Goal: Information Seeking & Learning: Understand process/instructions

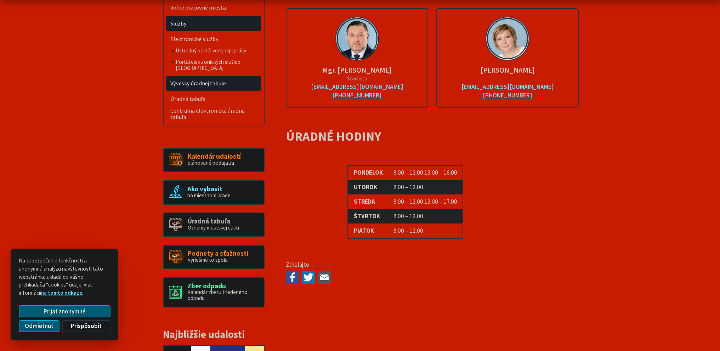
scroll to position [354, 0]
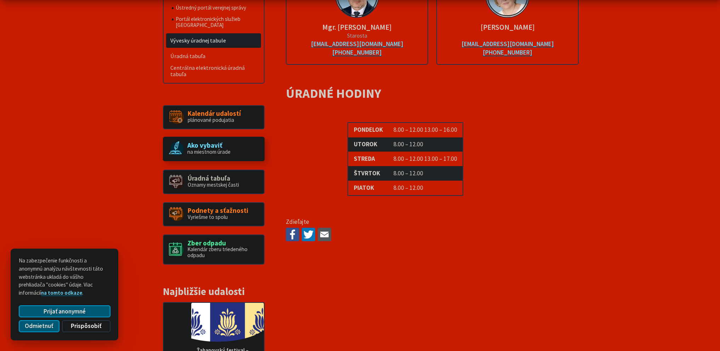
click at [195, 151] on link "Ako vybaviť na miestnom úrade" at bounding box center [214, 149] width 102 height 24
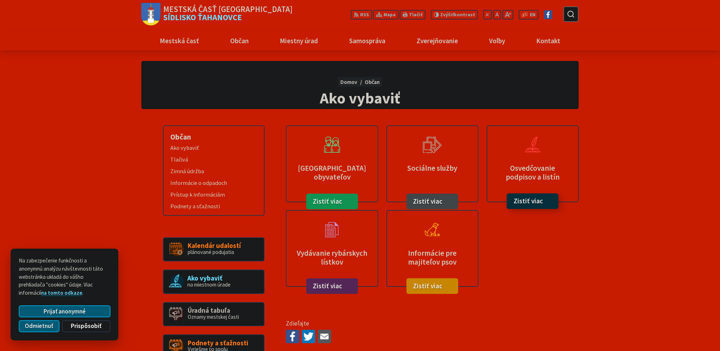
click at [536, 202] on link "Zistiť viac" at bounding box center [533, 201] width 52 height 16
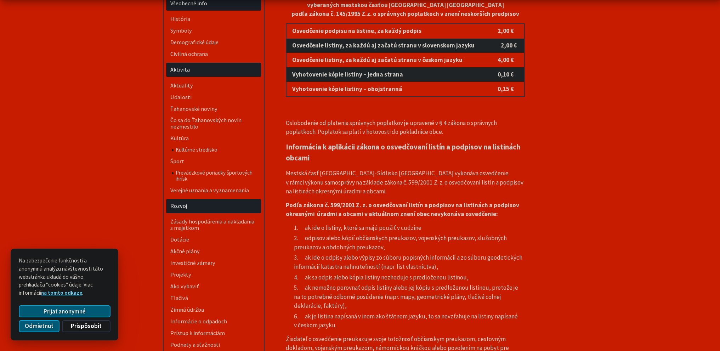
scroll to position [142, 0]
